Goal: Information Seeking & Learning: Learn about a topic

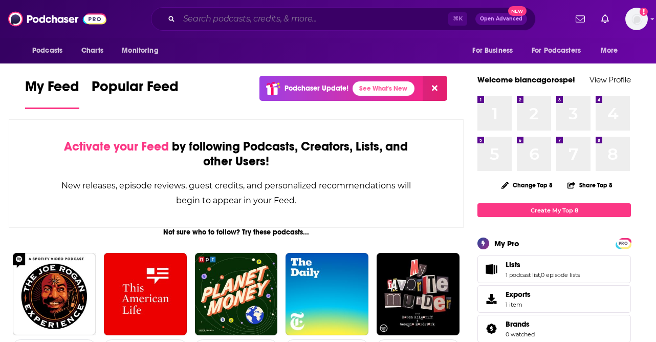
click at [306, 20] on input "Search podcasts, credits, & more..." at bounding box center [313, 19] width 269 height 16
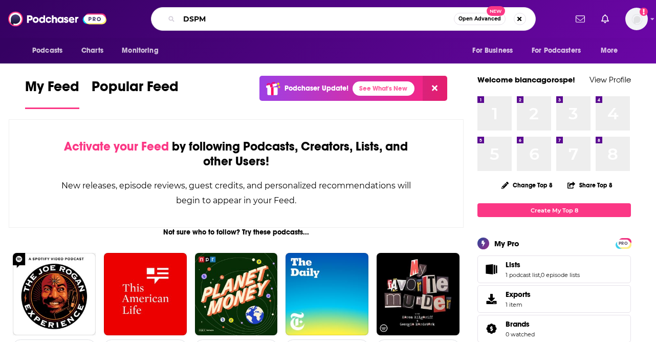
type input "DSPM"
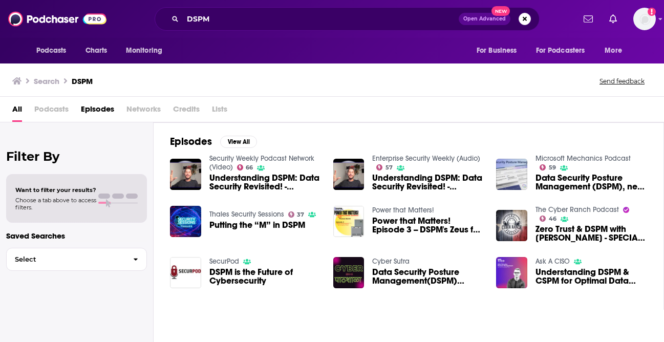
click at [231, 186] on span "Understanding DSPM: Data Security Revisited! - [PERSON_NAME] - ESW #289" at bounding box center [265, 182] width 112 height 17
click at [55, 110] on span "Podcasts" at bounding box center [51, 111] width 34 height 21
click at [47, 108] on span "Podcasts" at bounding box center [51, 111] width 34 height 21
click at [100, 116] on span "Episodes" at bounding box center [97, 111] width 33 height 21
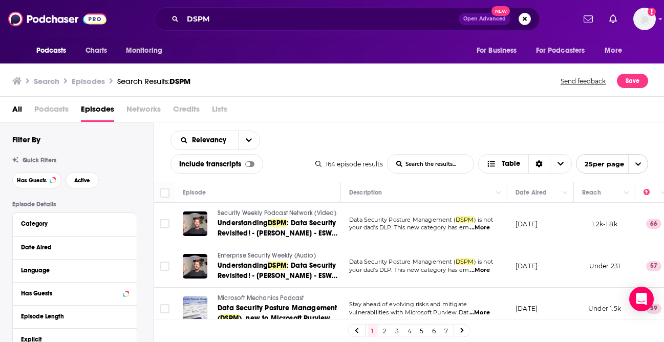
click at [21, 113] on span "All" at bounding box center [17, 111] width 10 height 21
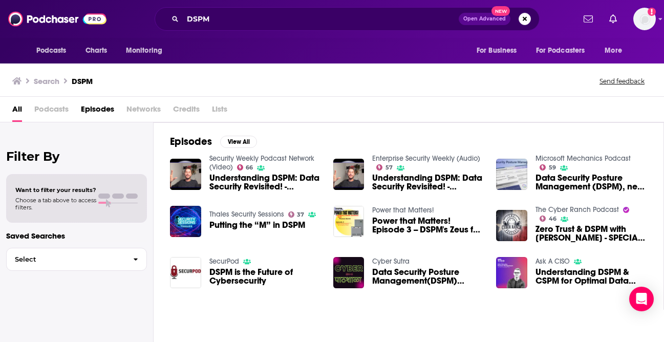
click at [270, 273] on span "DSPM is the Future of Cybersecurity" at bounding box center [265, 276] width 112 height 17
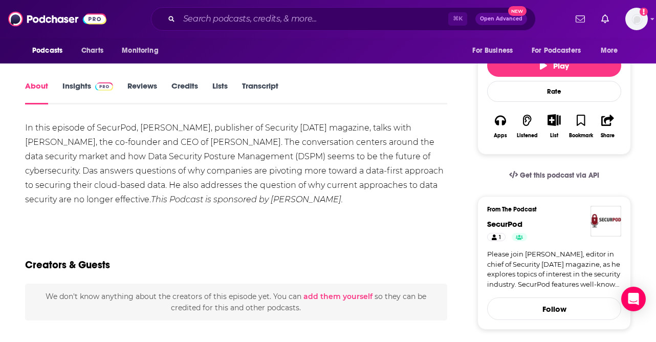
scroll to position [152, 0]
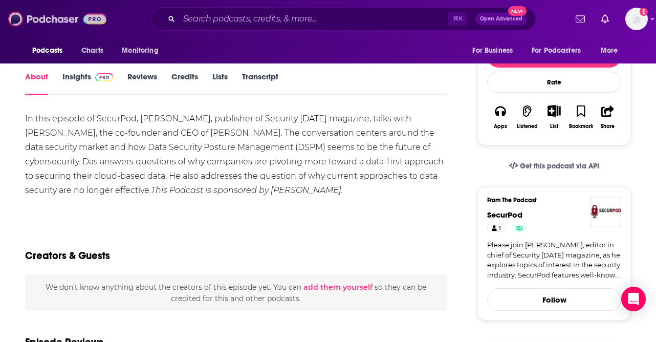
click at [52, 23] on img at bounding box center [57, 18] width 98 height 19
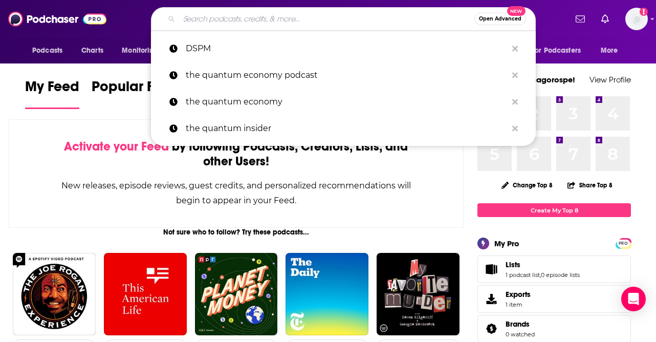
click at [239, 24] on input "Search podcasts, credits, & more..." at bounding box center [326, 19] width 295 height 16
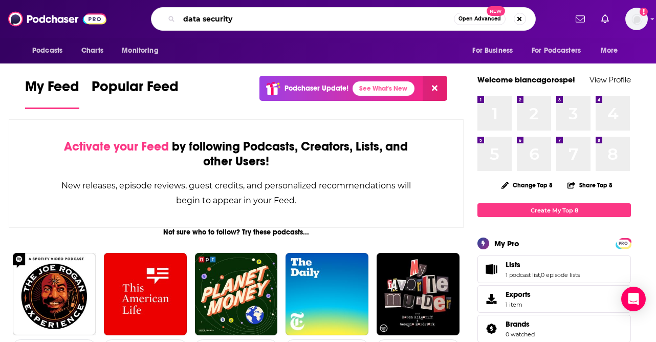
type input "data security"
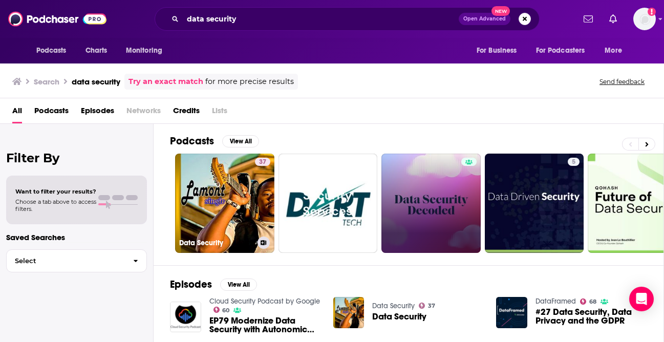
scroll to position [2, 0]
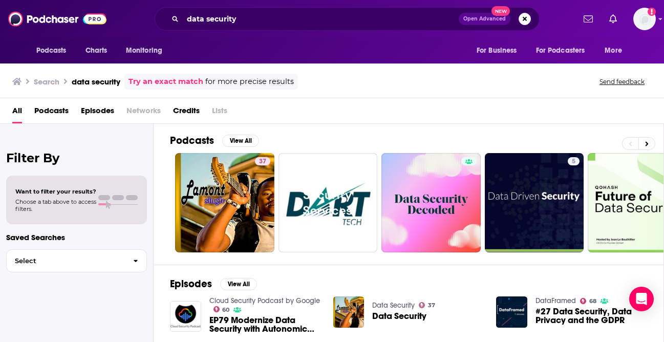
click at [45, 111] on span "Podcasts" at bounding box center [51, 112] width 34 height 21
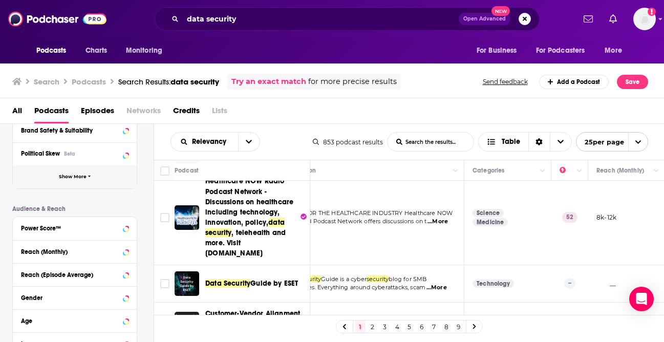
scroll to position [192, 0]
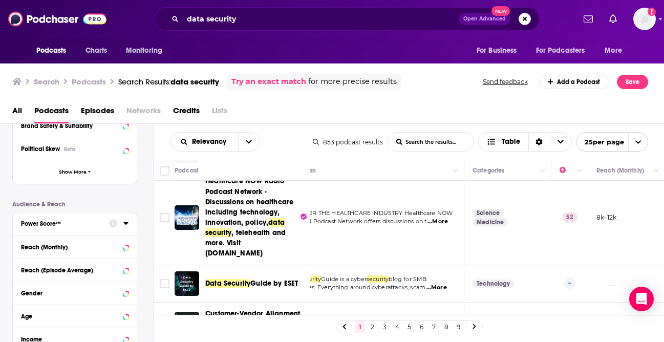
click at [90, 225] on div "Power Score™" at bounding box center [61, 223] width 81 height 7
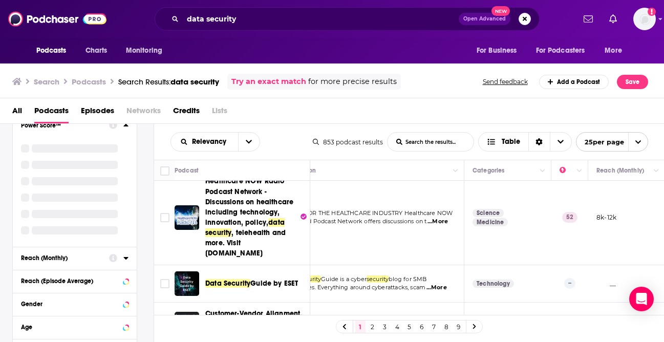
scroll to position [291, 0]
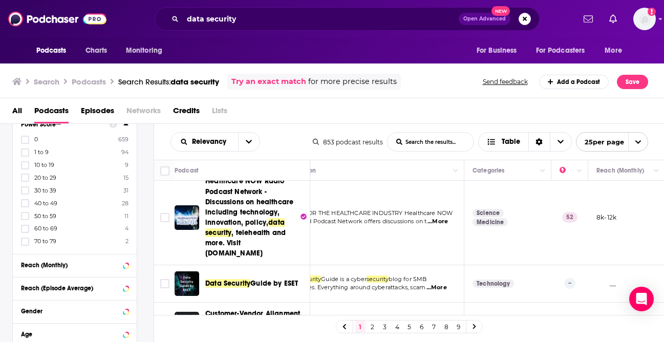
click at [23, 198] on div "0 659 1 to 9 94 10 to 19 9 20 to 29 15 30 to 39 31 40 to 49 28 50 to 59 11 60 t…" at bounding box center [75, 190] width 108 height 111
drag, startPoint x: 23, startPoint y: 193, endPoint x: 24, endPoint y: 200, distance: 7.2
click at [23, 193] on label at bounding box center [25, 190] width 8 height 8
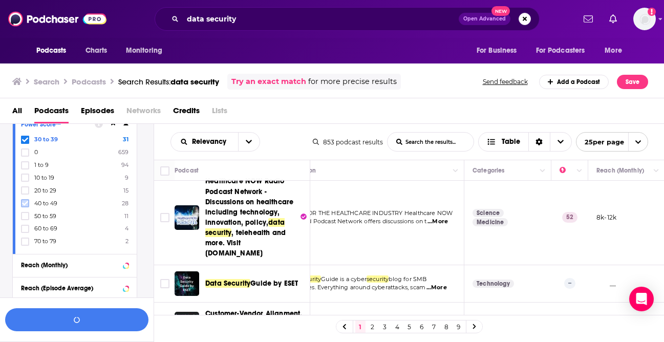
click at [25, 203] on icon at bounding box center [25, 203] width 6 height 5
click at [23, 214] on icon at bounding box center [25, 216] width 6 height 6
click at [23, 229] on icon at bounding box center [25, 229] width 6 height 6
click at [22, 241] on label at bounding box center [25, 242] width 8 height 8
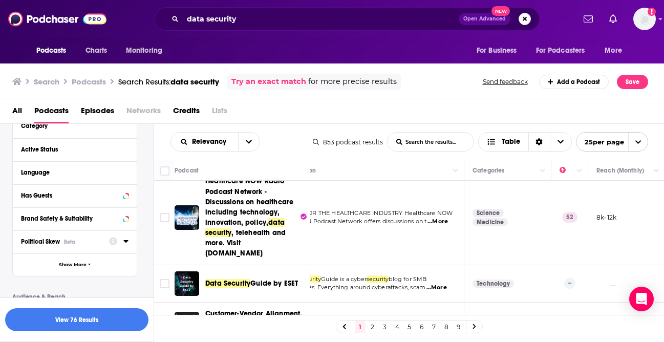
scroll to position [99, 0]
click at [53, 176] on div "Language" at bounding box center [69, 172] width 96 height 7
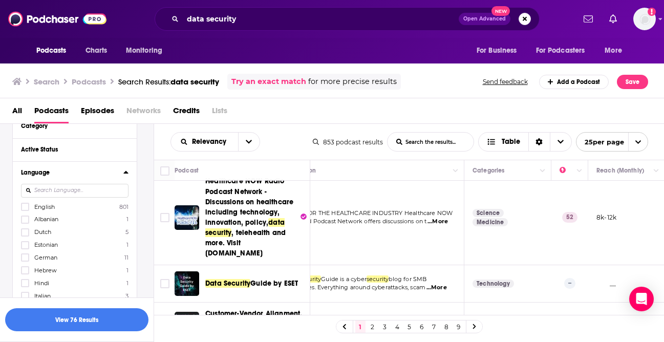
click at [56, 207] on label "English 801" at bounding box center [75, 206] width 108 height 9
click at [25, 210] on input "multiSelectOption-en-0" at bounding box center [25, 210] width 0 height 0
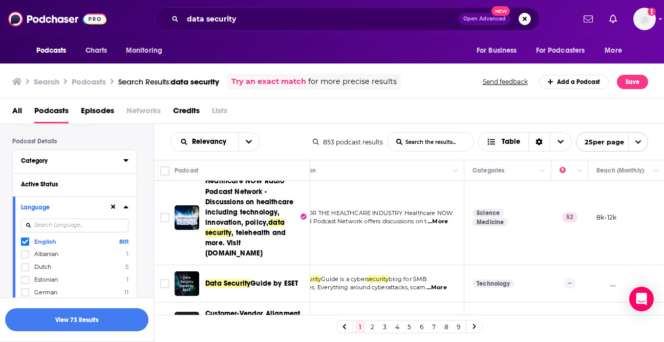
scroll to position [46, 0]
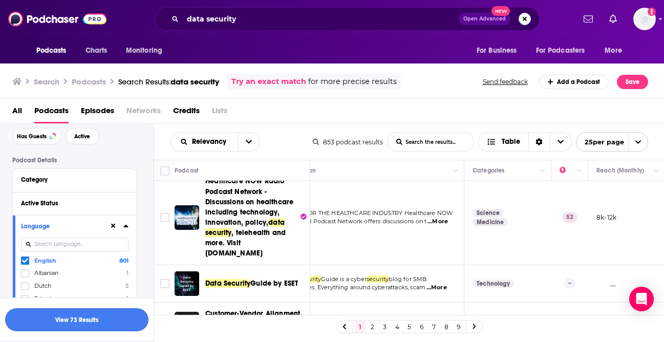
click at [96, 326] on button "View 73 Results" at bounding box center [76, 319] width 143 height 23
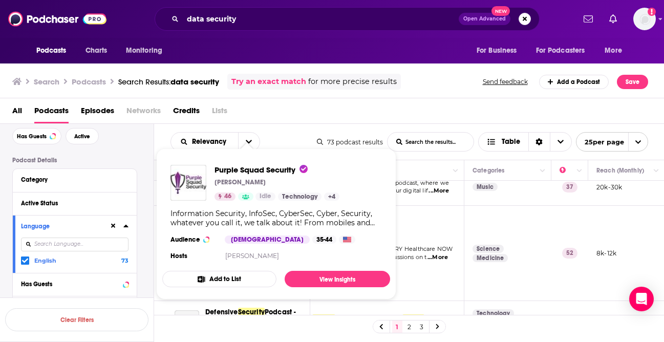
scroll to position [0, 35]
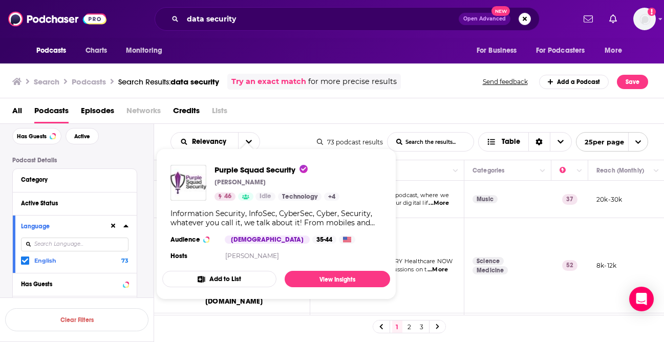
click at [369, 112] on div "All Podcasts Episodes Networks Credits Lists" at bounding box center [334, 112] width 644 height 21
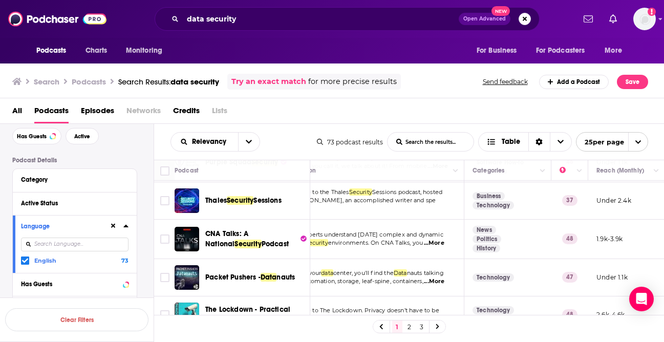
scroll to position [337, 35]
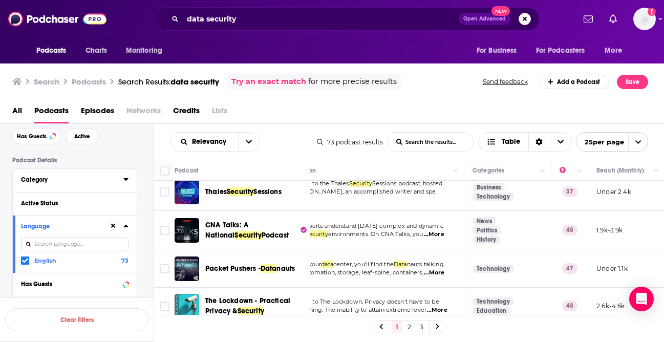
click at [79, 185] on button "Category" at bounding box center [72, 179] width 102 height 13
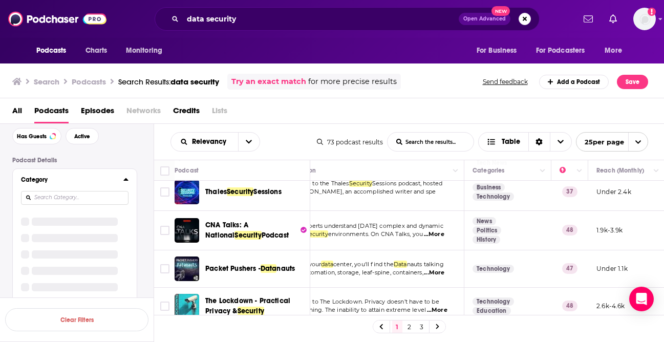
click at [125, 175] on div at bounding box center [125, 179] width 5 height 13
click at [58, 214] on span "Technology" at bounding box center [50, 213] width 32 height 7
click at [25, 217] on input "multiSelectOption-technology-0" at bounding box center [25, 217] width 0 height 0
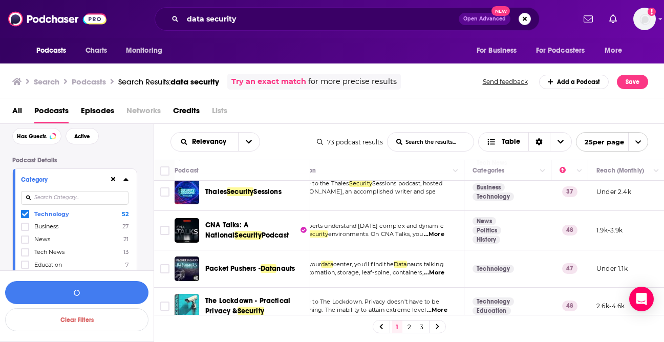
click at [58, 224] on span "Business" at bounding box center [46, 226] width 24 height 7
click at [25, 230] on input "multiSelectOption-business-1" at bounding box center [25, 230] width 0 height 0
click at [94, 291] on button "View 52 Results" at bounding box center [76, 292] width 143 height 23
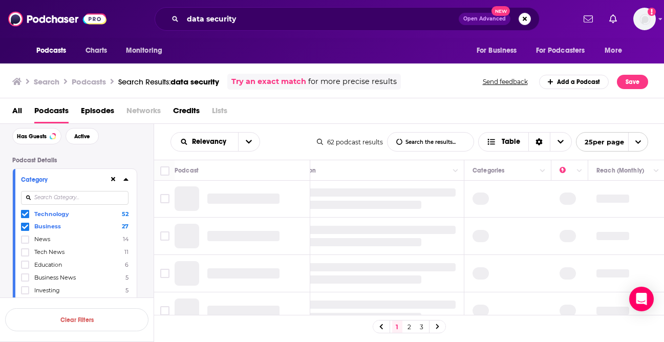
click at [51, 251] on span "Tech News" at bounding box center [49, 251] width 30 height 7
click at [25, 255] on input "multiSelectOption-tech-news-3" at bounding box center [25, 255] width 0 height 0
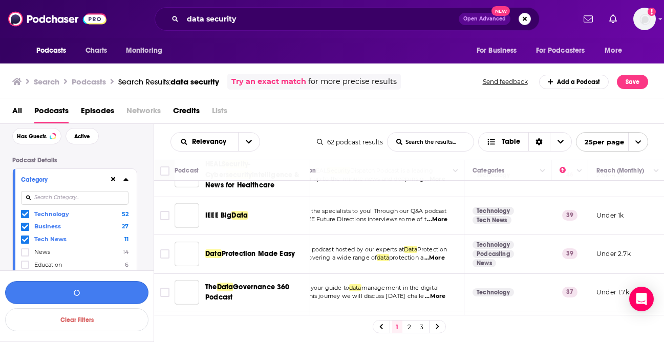
click at [52, 293] on button "button" at bounding box center [76, 292] width 143 height 23
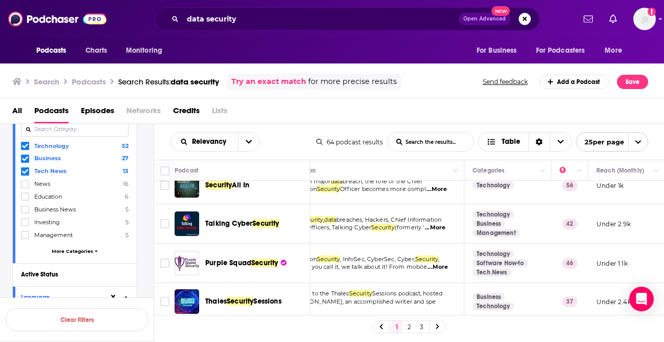
scroll to position [95, 35]
click at [164, 188] on input "Toggle select row" at bounding box center [164, 185] width 9 height 9
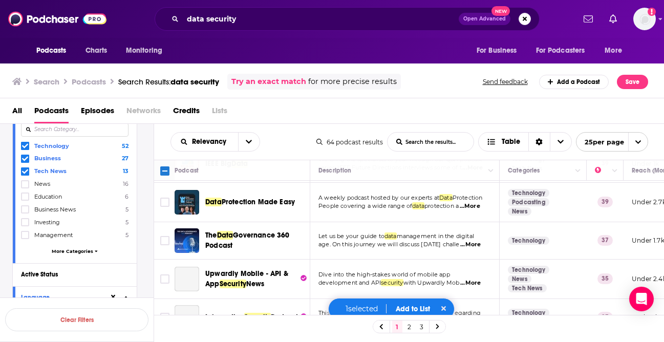
scroll to position [398, 0]
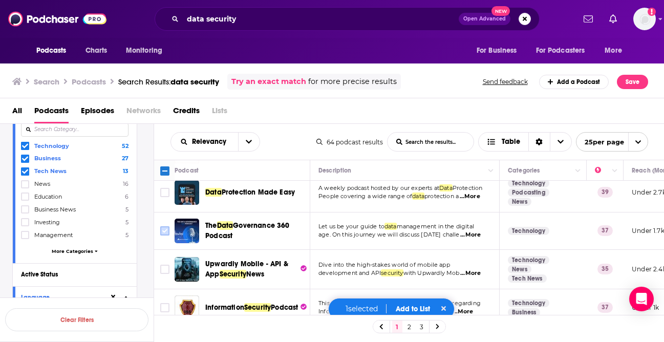
click at [161, 230] on input "Toggle select row" at bounding box center [164, 230] width 9 height 9
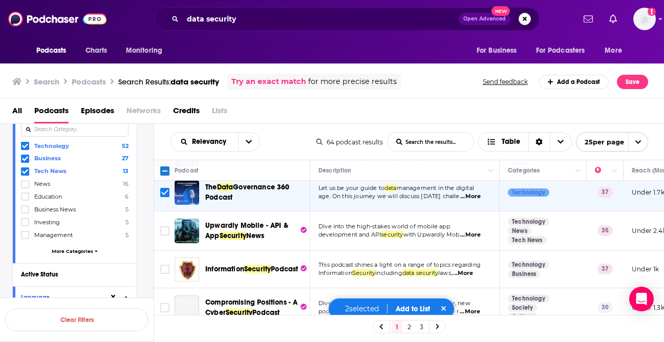
scroll to position [438, 0]
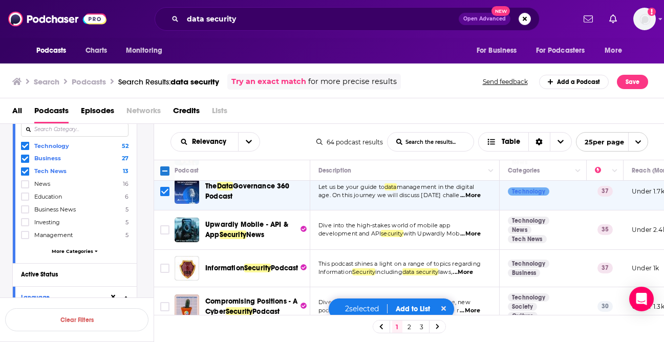
click at [158, 271] on td at bounding box center [164, 268] width 20 height 37
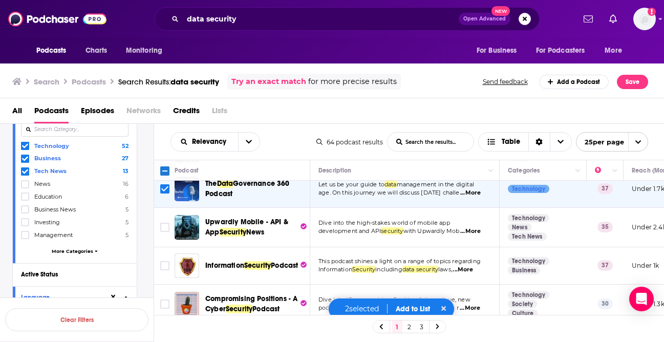
scroll to position [442, 0]
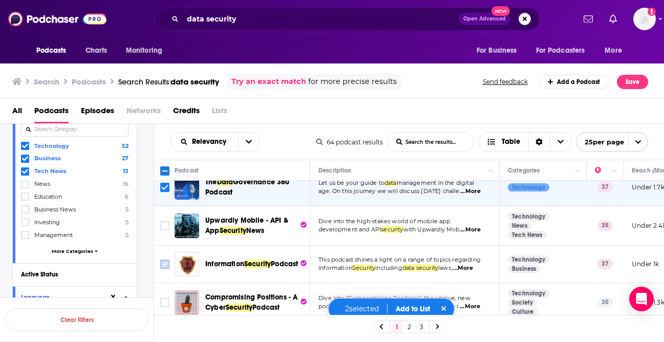
click at [162, 267] on input "Toggle select row" at bounding box center [164, 264] width 9 height 9
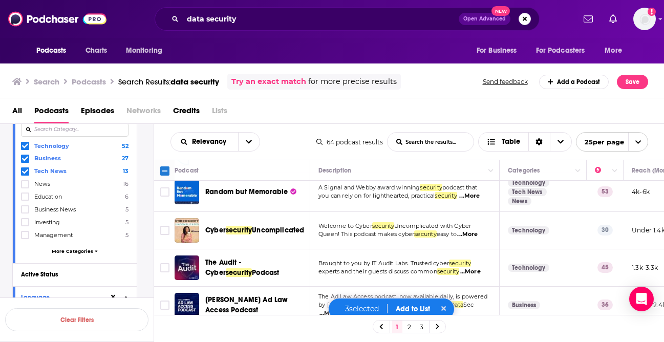
scroll to position [840, 0]
click at [410, 325] on link "2" at bounding box center [409, 326] width 10 height 12
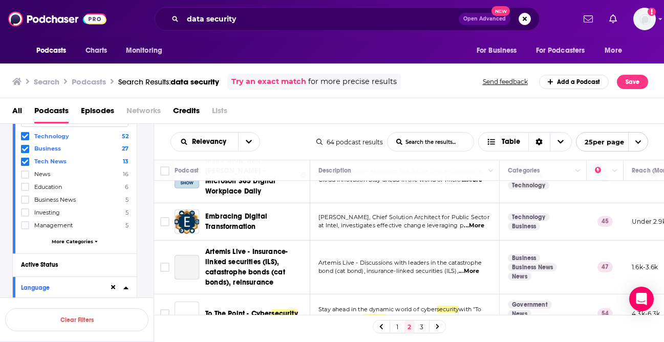
scroll to position [854, 0]
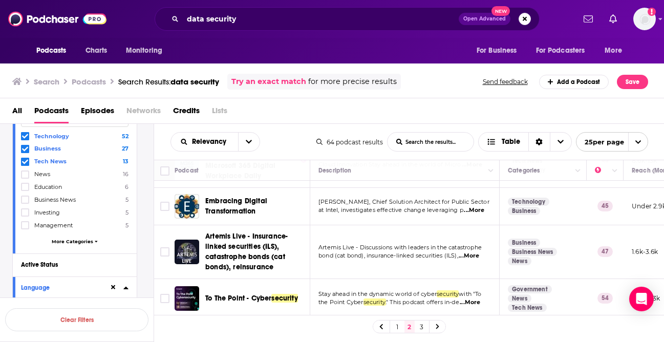
click at [423, 327] on link "3" at bounding box center [422, 326] width 10 height 12
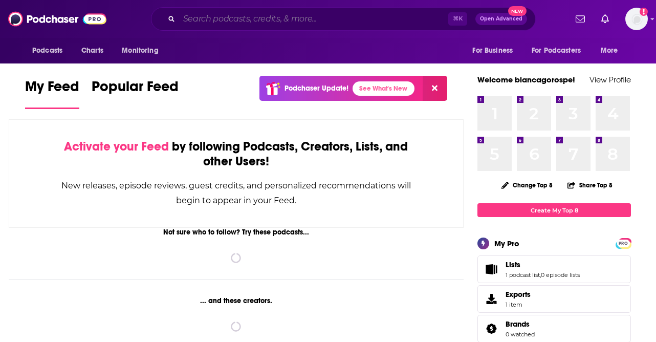
click at [285, 12] on input "Search podcasts, credits, & more..." at bounding box center [313, 19] width 269 height 16
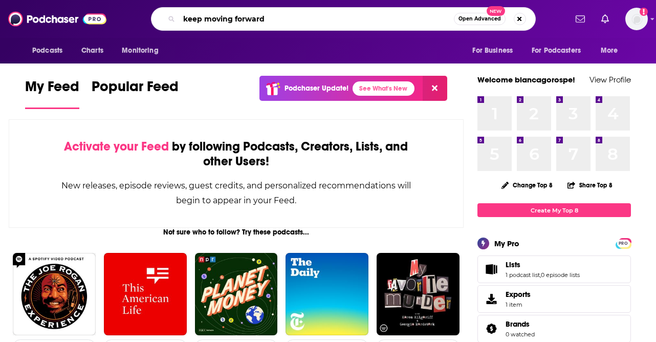
type input "keep moving forward"
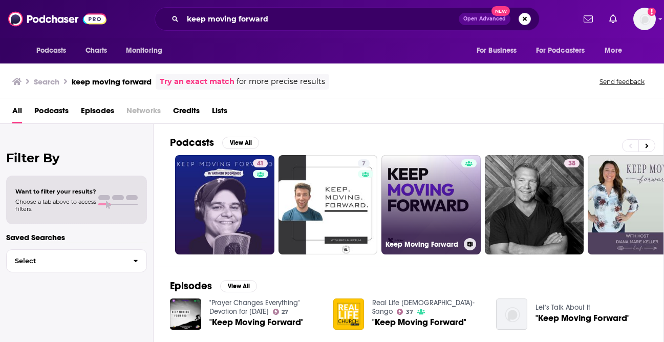
click at [431, 197] on link "Keep Moving Forward" at bounding box center [430, 204] width 99 height 99
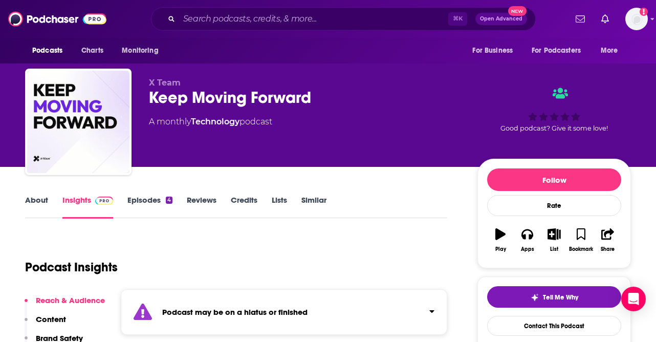
click at [205, 195] on link "Reviews" at bounding box center [202, 207] width 30 height 24
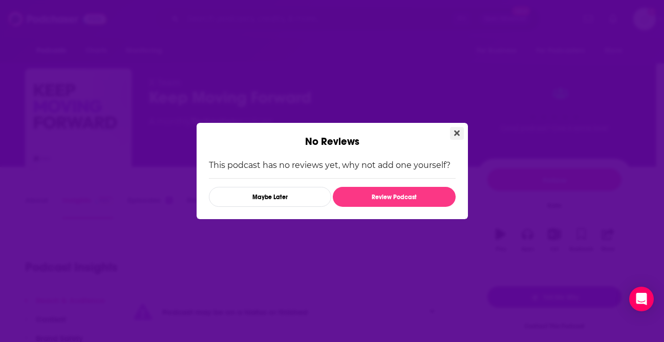
click at [458, 128] on button "Close" at bounding box center [457, 133] width 14 height 13
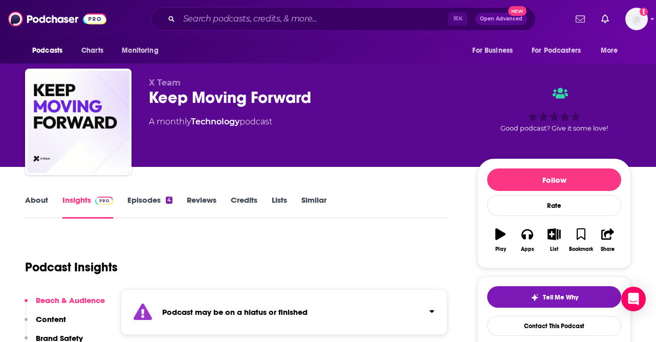
click at [48, 201] on div "About" at bounding box center [43, 207] width 37 height 24
click at [38, 203] on link "About" at bounding box center [36, 207] width 23 height 24
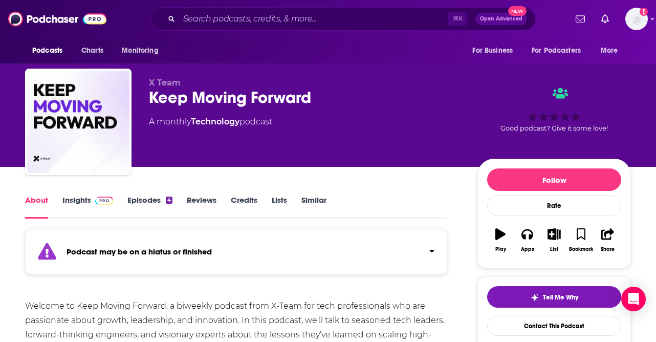
click at [152, 198] on link "Episodes 4" at bounding box center [149, 207] width 45 height 24
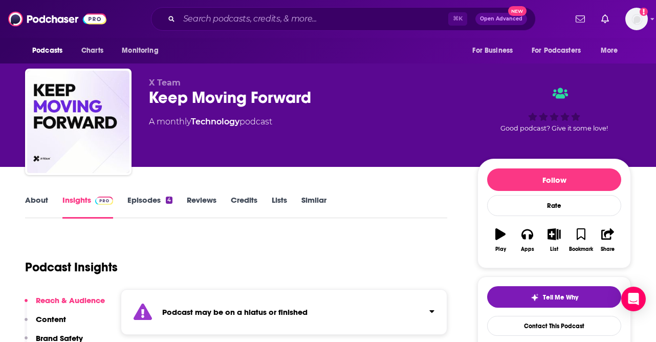
click at [193, 11] on div "⌘ K Open Advanced New" at bounding box center [343, 19] width 385 height 24
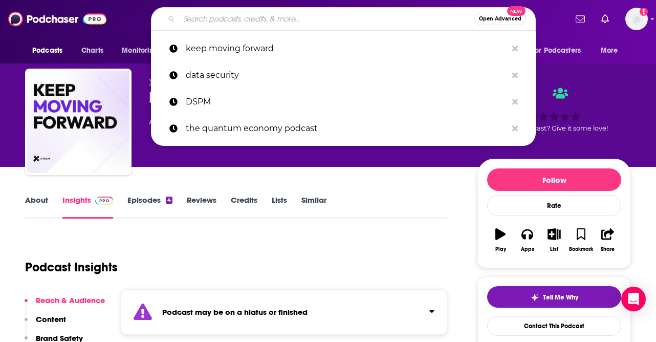
click at [195, 14] on input "Search podcasts, credits, & more..." at bounding box center [326, 19] width 295 height 16
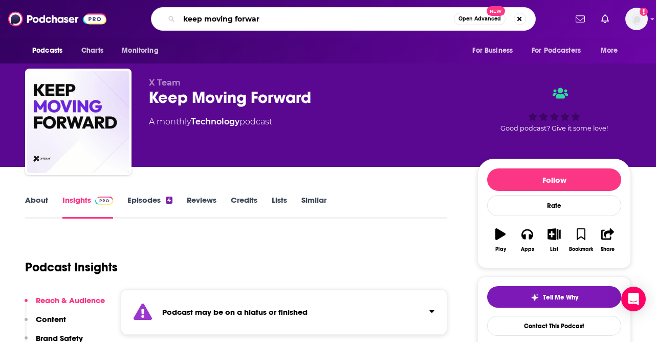
type input "keep moving forward"
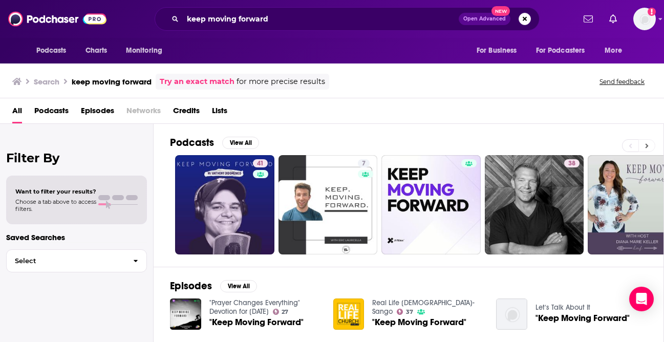
click at [649, 149] on button at bounding box center [646, 145] width 17 height 13
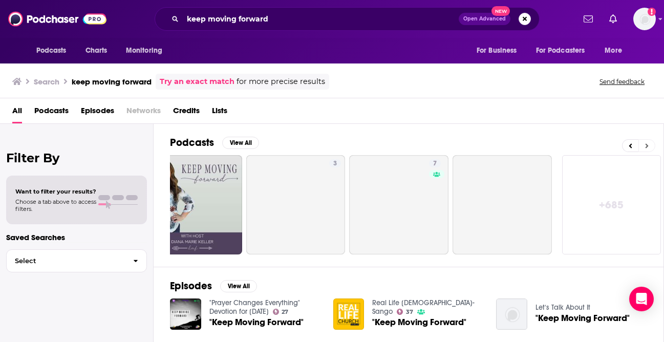
scroll to position [0, 446]
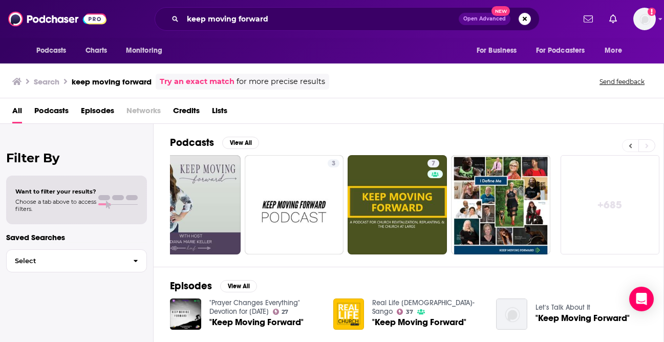
click at [635, 149] on button at bounding box center [630, 145] width 16 height 13
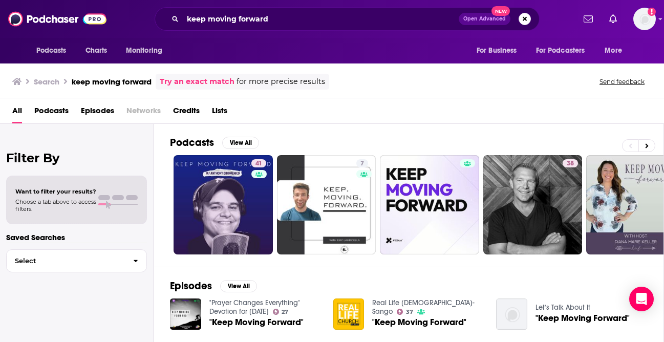
scroll to position [0, 0]
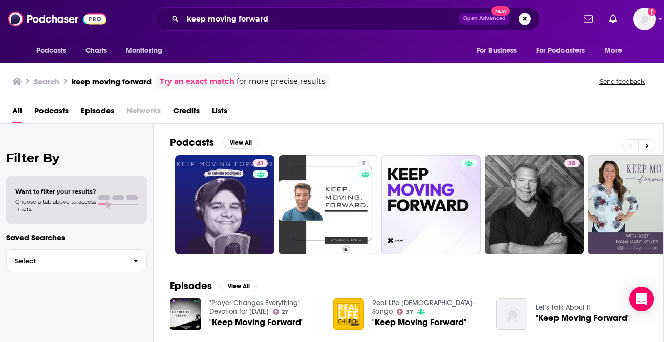
click at [49, 108] on span "Podcasts" at bounding box center [51, 112] width 34 height 21
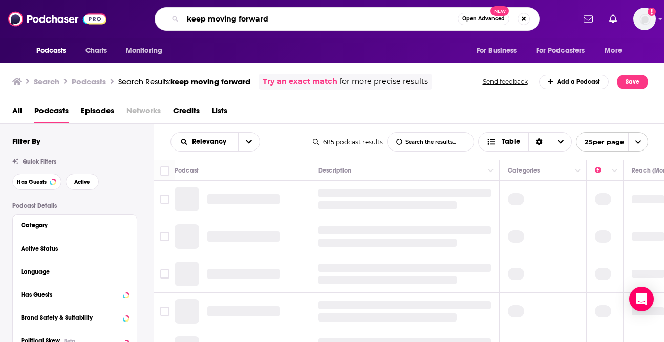
click at [329, 25] on input "keep moving forward" at bounding box center [320, 19] width 275 height 16
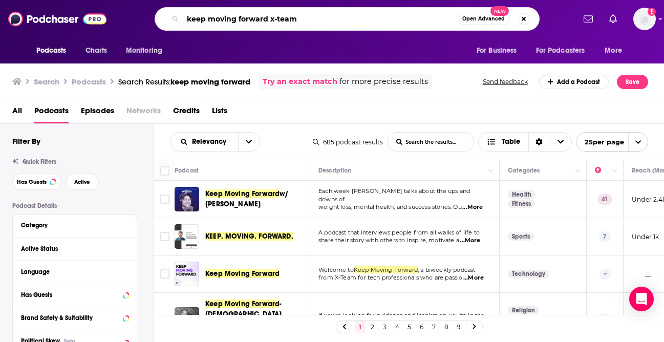
type input "keep moving forward x-team"
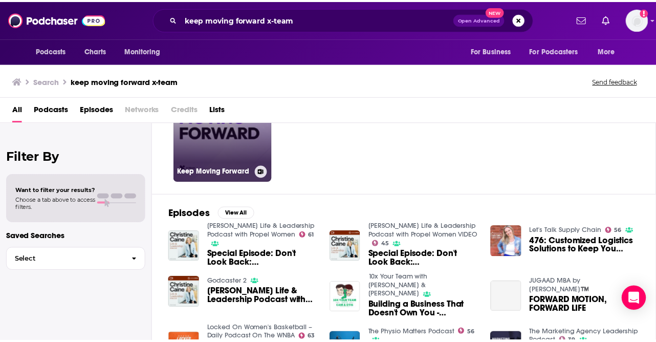
scroll to position [71, 0]
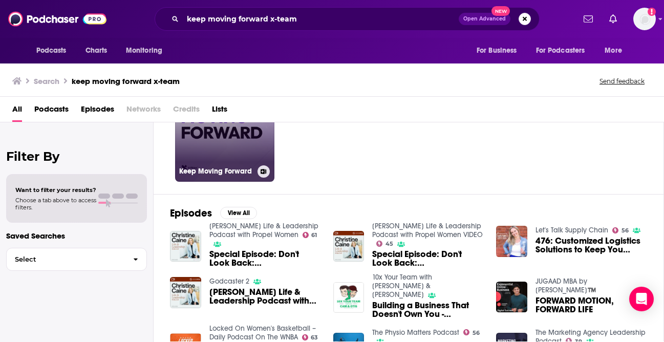
click at [233, 132] on link "Keep Moving Forward" at bounding box center [224, 131] width 99 height 99
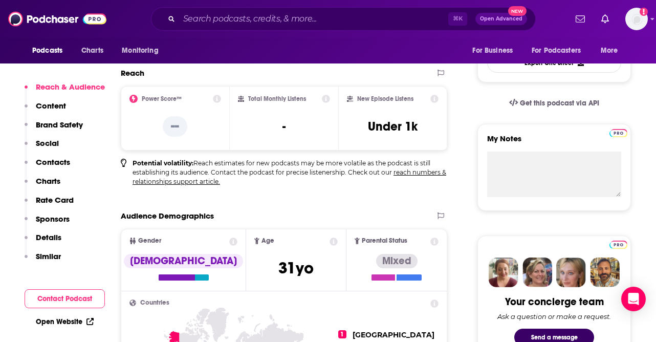
scroll to position [292, 0]
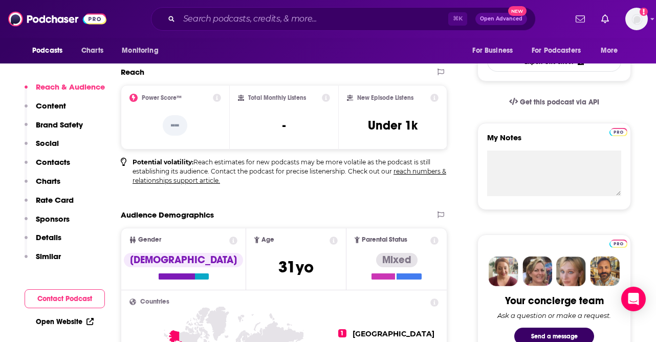
click at [214, 99] on icon at bounding box center [217, 98] width 8 height 8
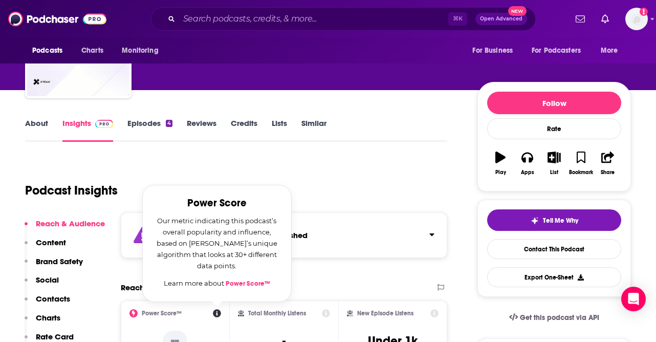
scroll to position [0, 0]
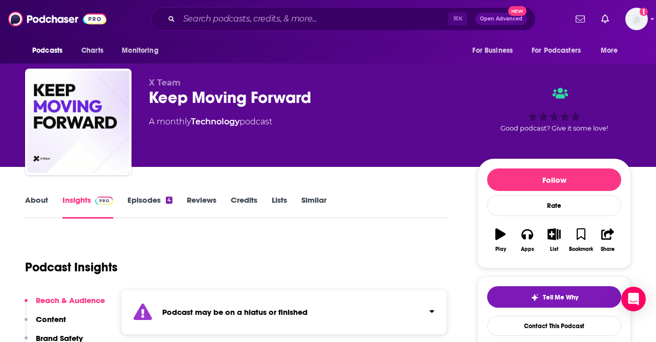
click at [149, 203] on link "Episodes 4" at bounding box center [149, 207] width 45 height 24
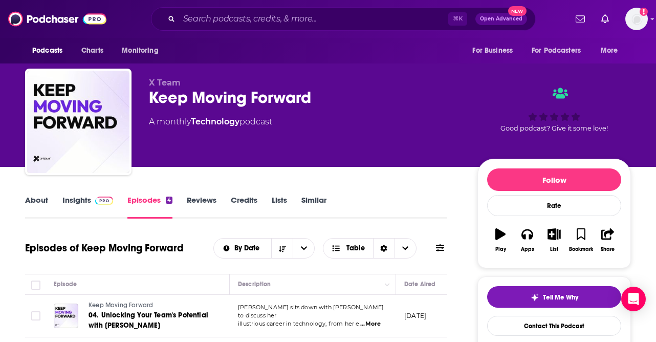
click at [208, 200] on link "Reviews" at bounding box center [202, 207] width 30 height 24
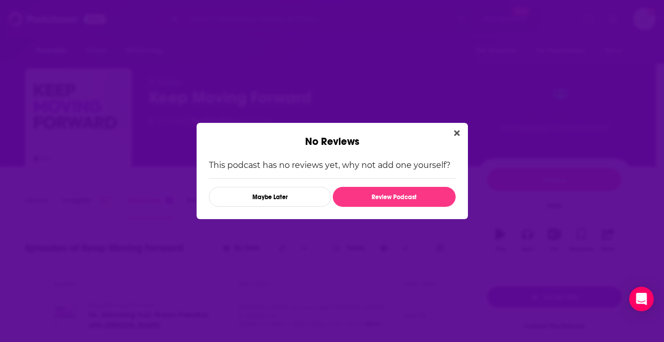
click at [474, 134] on div "No Reviews This podcast has no reviews yet, why not add one yourself? Maybe Lat…" at bounding box center [332, 171] width 664 height 342
